Goal: Task Accomplishment & Management: Complete application form

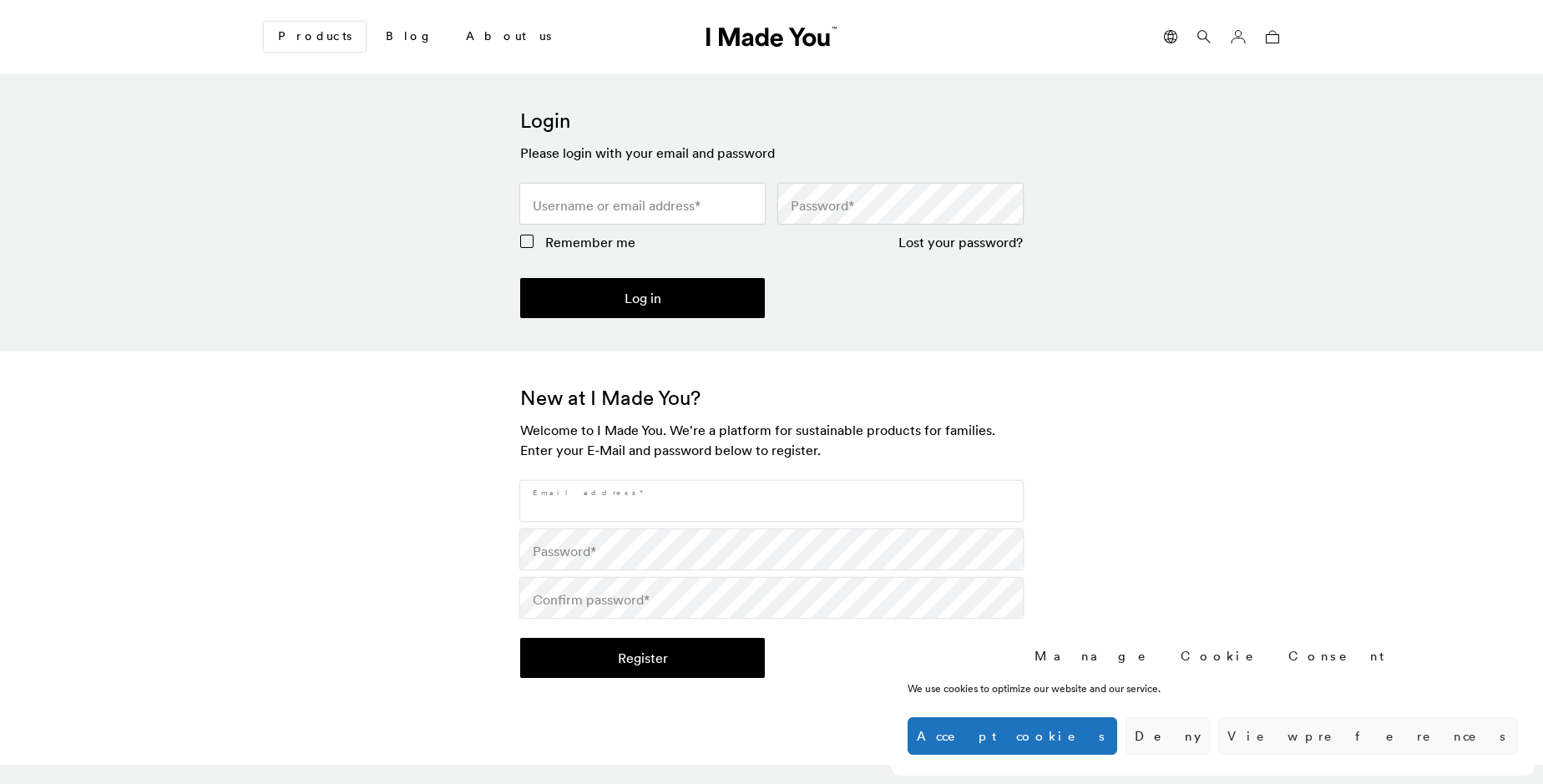
click at [772, 501] on input "Email address *" at bounding box center [772, 501] width 502 height 41
type input "[EMAIL_ADDRESS][DOMAIN_NAME]"
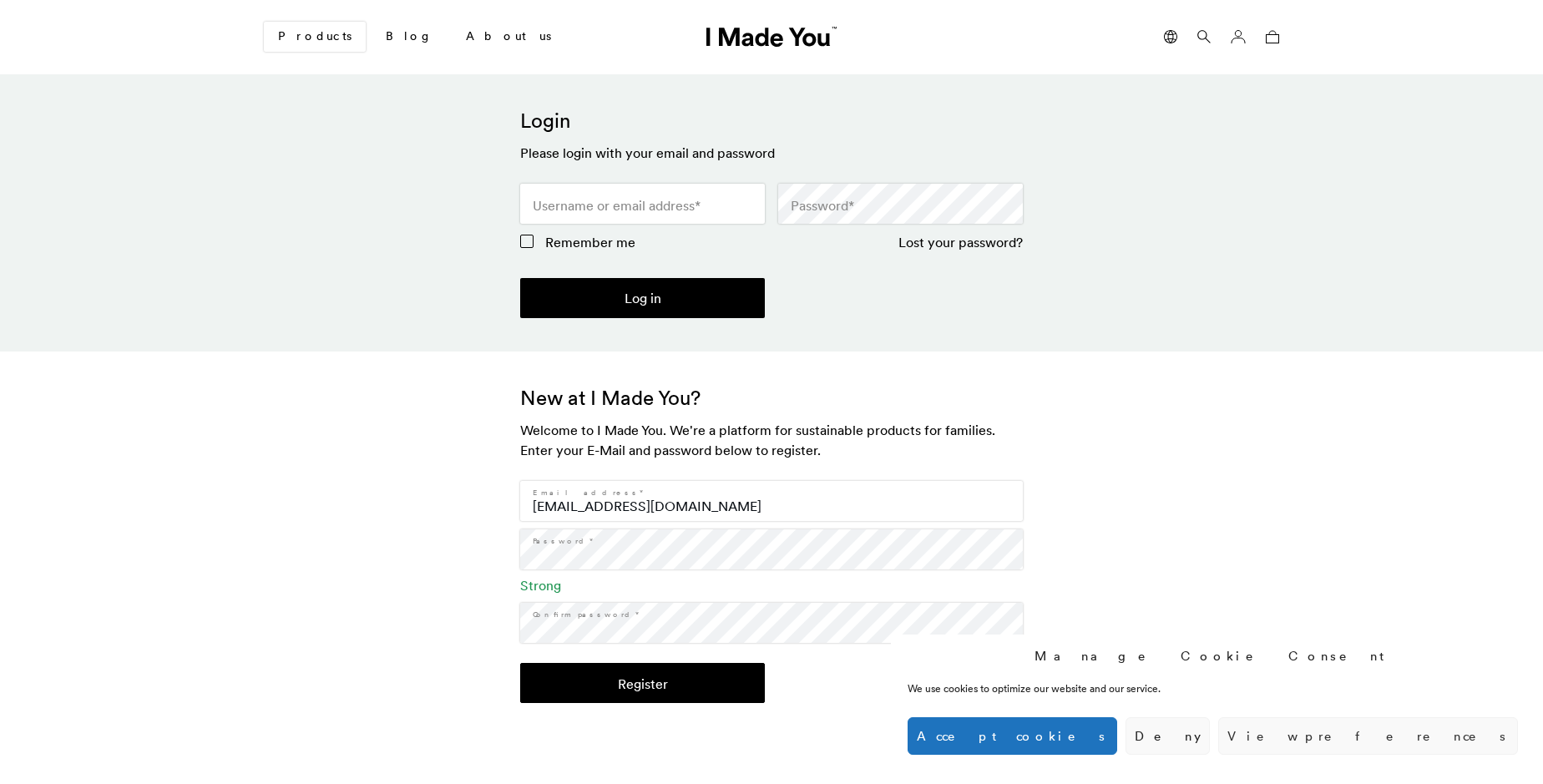
click at [642, 683] on button "Register" at bounding box center [642, 683] width 244 height 41
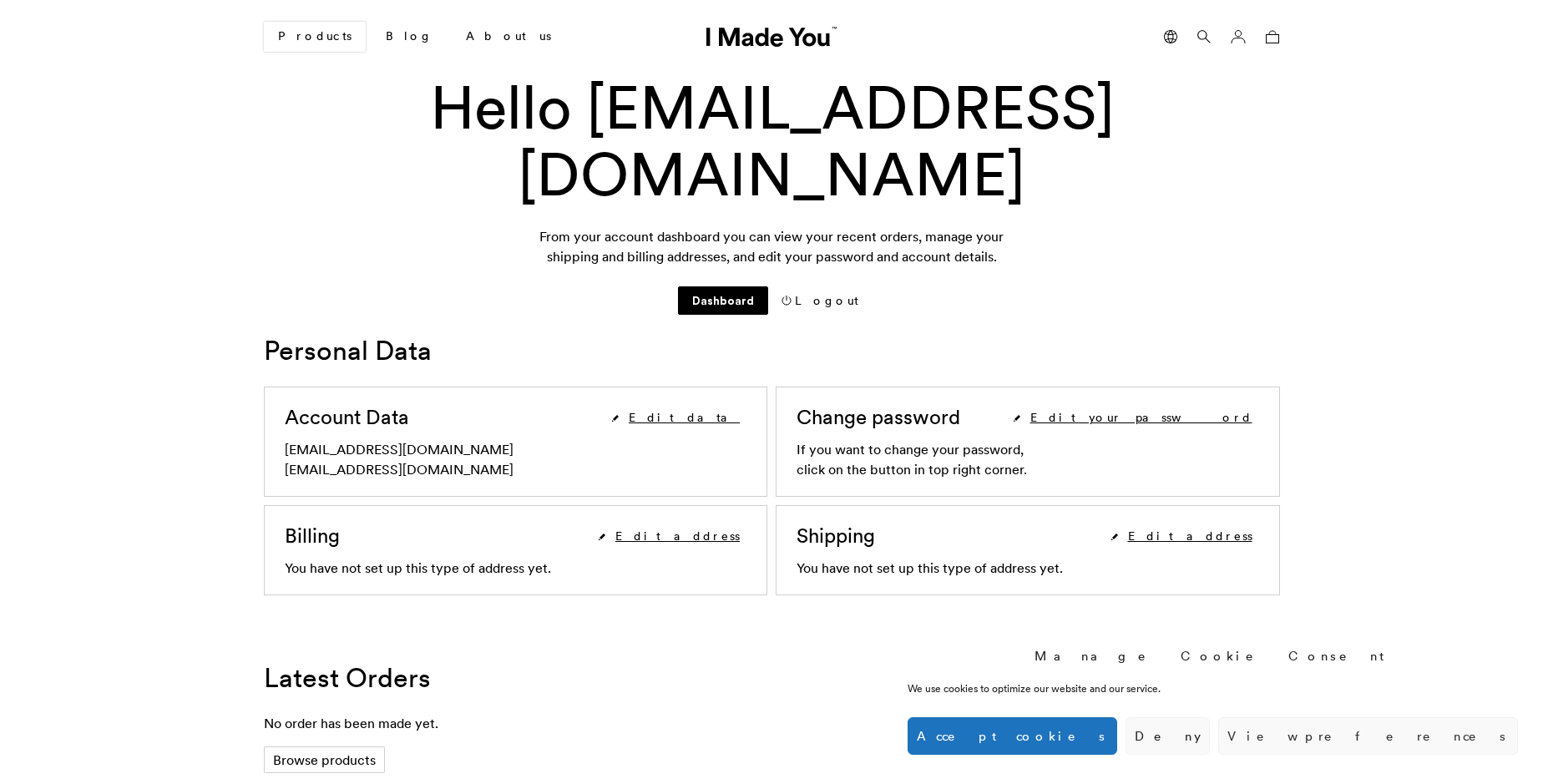
scroll to position [630, 0]
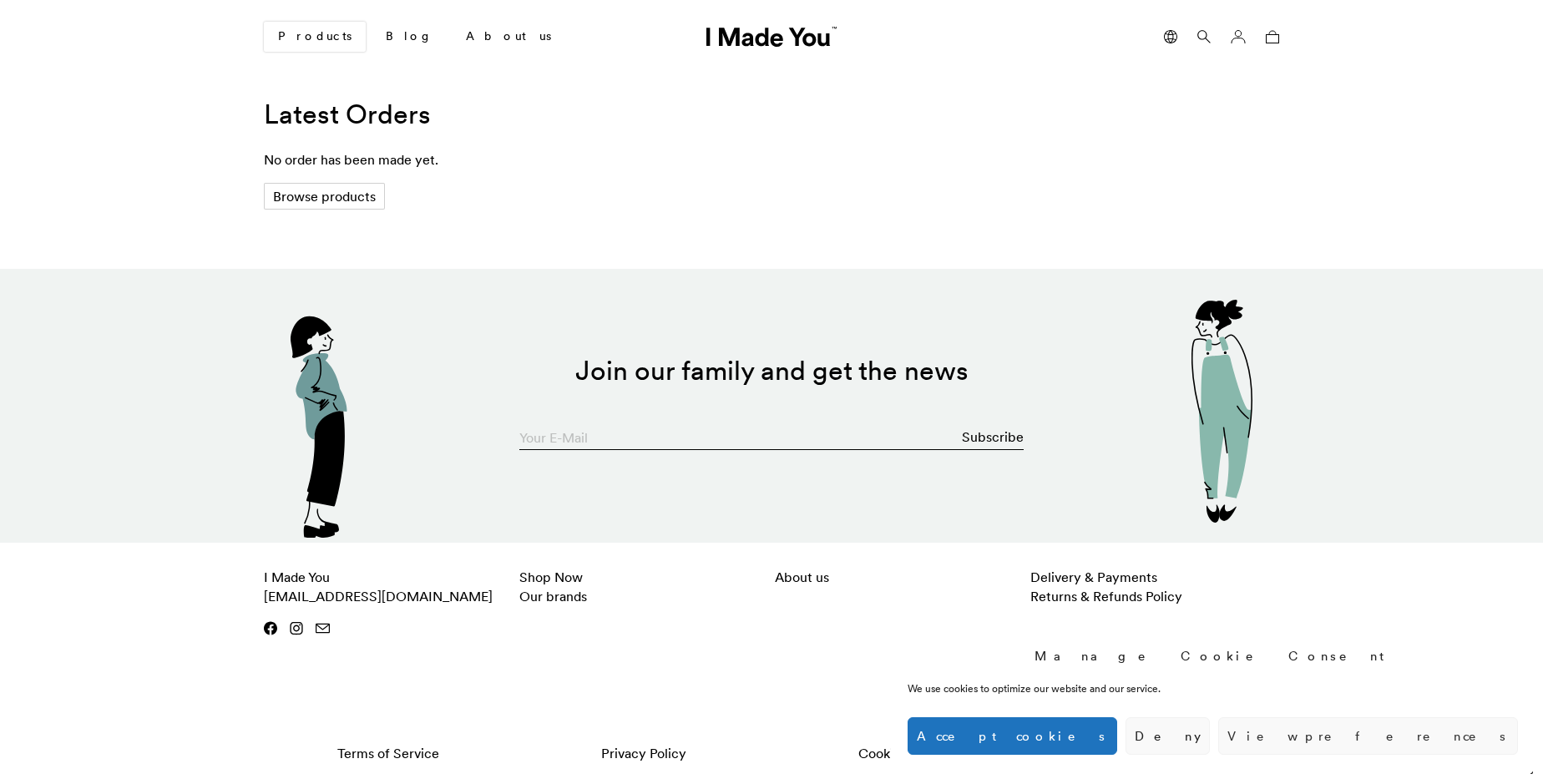
click at [772, 433] on input "Your E-Mail" at bounding box center [772, 433] width 504 height 34
type input "[EMAIL_ADDRESS][DOMAIN_NAME]"
click at [994, 436] on button "Subscribe" at bounding box center [993, 437] width 62 height 34
